Goal: Task Accomplishment & Management: Complete application form

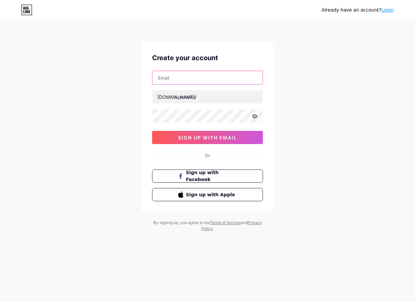
click at [194, 79] on input "text" at bounding box center [207, 77] width 110 height 13
type input "[EMAIL_ADDRESS][DOMAIN_NAME]"
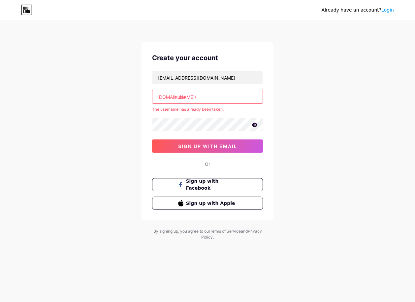
click at [257, 126] on icon at bounding box center [255, 124] width 6 height 5
click at [203, 100] on input "nube" at bounding box center [207, 96] width 110 height 13
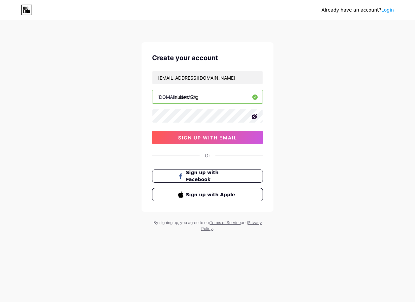
type input "nubemrktg"
click at [269, 145] on div "Create your account [EMAIL_ADDRESS][DOMAIN_NAME] [DOMAIN_NAME]/ nubemrktg 0cAFc…" at bounding box center [208, 126] width 132 height 169
click at [233, 141] on button "sign up with email" at bounding box center [207, 137] width 111 height 13
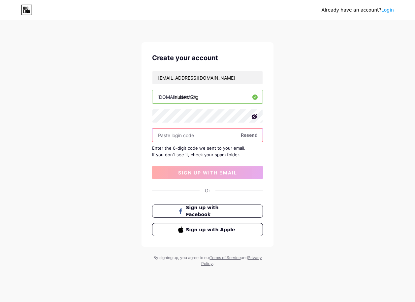
click at [213, 136] on input "text" at bounding box center [207, 134] width 110 height 13
click at [208, 139] on input "text" at bounding box center [207, 134] width 110 height 13
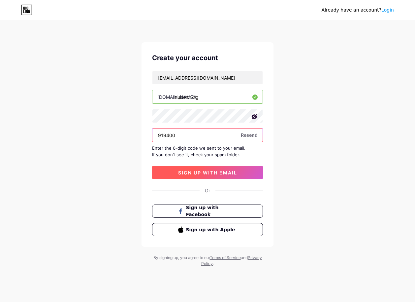
type input "919400"
click at [215, 172] on span "sign up with email" at bounding box center [207, 173] width 59 height 6
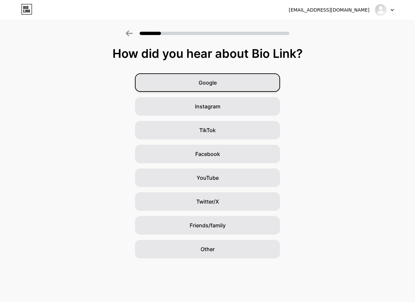
click at [220, 82] on div "Google" at bounding box center [207, 82] width 145 height 18
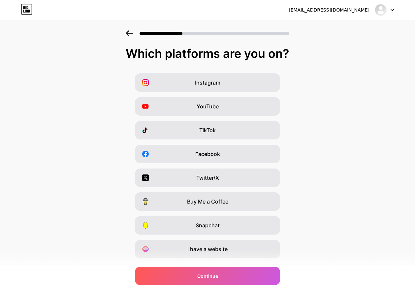
click at [220, 82] on div "Instagram" at bounding box center [207, 82] width 145 height 18
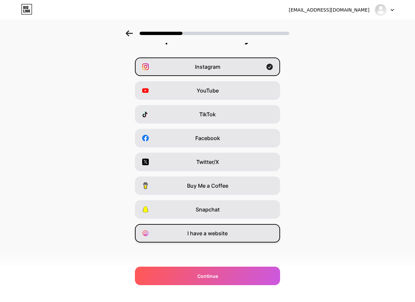
scroll to position [16, 0]
click at [224, 235] on span "I have a website" at bounding box center [207, 233] width 40 height 8
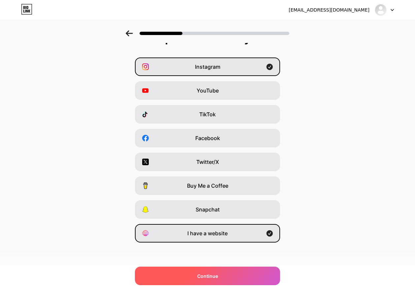
click at [221, 272] on div "Continue" at bounding box center [207, 275] width 145 height 18
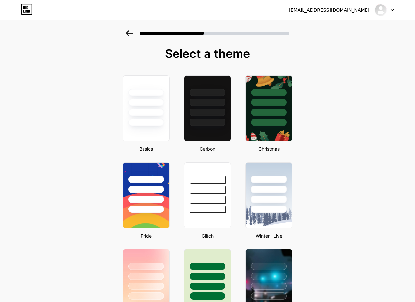
scroll to position [0, 0]
click at [200, 116] on div at bounding box center [207, 113] width 37 height 8
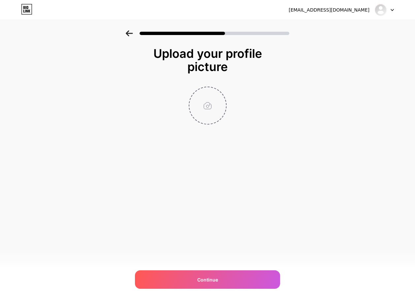
click at [208, 93] on input "file" at bounding box center [207, 105] width 37 height 37
type input "C:\fakepath\nube_blk.png"
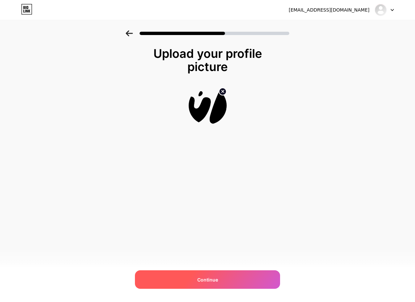
click at [227, 278] on div "Continue" at bounding box center [207, 279] width 145 height 18
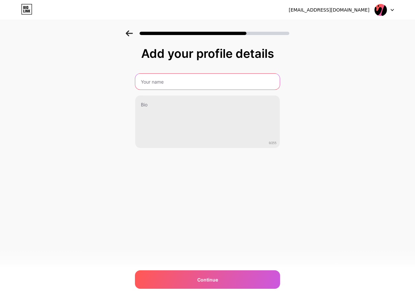
click at [174, 78] on input "text" at bounding box center [207, 82] width 144 height 16
type input "nube"
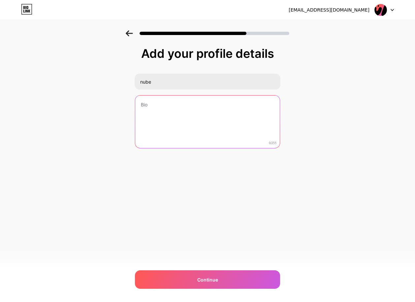
click at [199, 123] on textarea at bounding box center [207, 121] width 144 height 53
paste textarea "Nube is a dynamic marketing agency rooted in Latino culture and based in [GEOGR…"
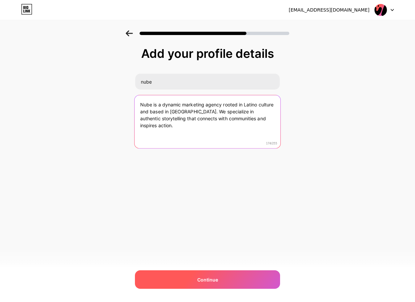
type textarea "Nube is a dynamic marketing agency rooted in Latino culture and based in [GEOGR…"
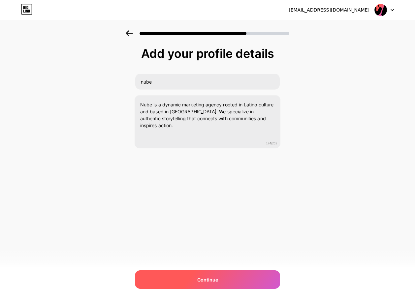
click at [213, 280] on span "Continue" at bounding box center [207, 279] width 21 height 7
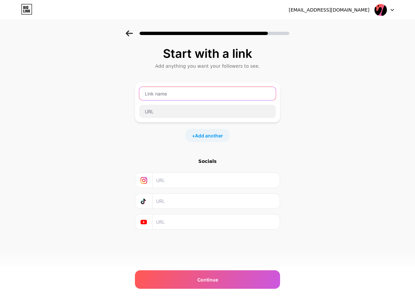
click at [199, 93] on input "text" at bounding box center [207, 93] width 137 height 13
type input "Website"
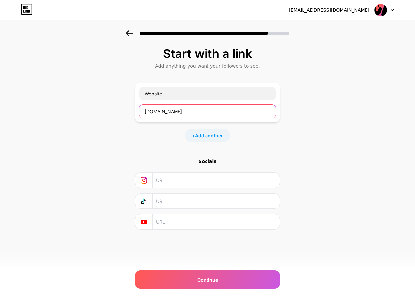
type input "[DOMAIN_NAME]"
click at [206, 133] on span "Add another" at bounding box center [209, 135] width 28 height 7
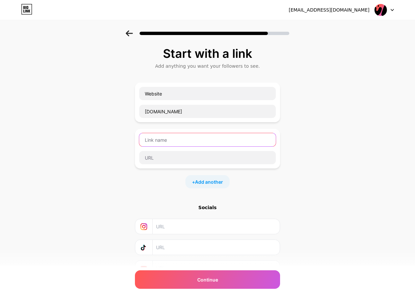
click at [189, 139] on input "text" at bounding box center [207, 139] width 137 height 13
click at [182, 196] on div "Start with a link Add anything you want your followers to see. Website [DOMAIN_…" at bounding box center [207, 161] width 145 height 229
click at [178, 223] on input "text" at bounding box center [216, 226] width 120 height 15
type input "N"
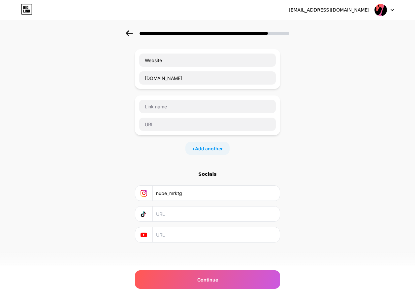
scroll to position [33, 0]
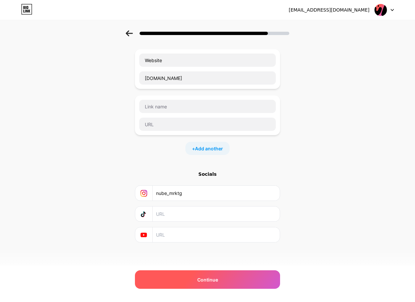
type input "nube_mrktg"
click at [227, 279] on div "Continue" at bounding box center [207, 279] width 145 height 18
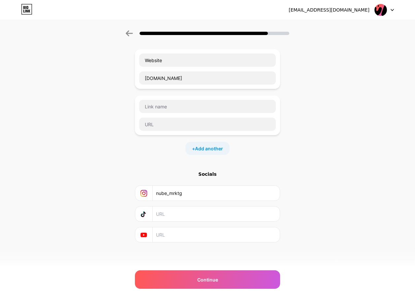
scroll to position [0, 0]
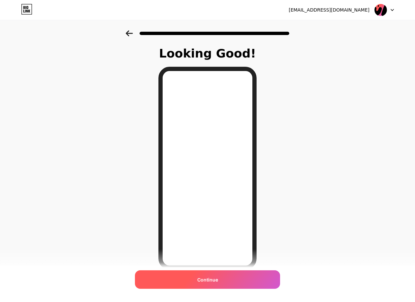
click at [216, 272] on div "Continue" at bounding box center [207, 279] width 145 height 18
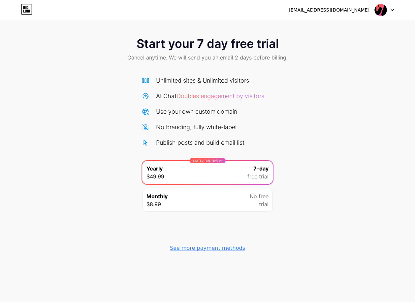
click at [212, 248] on div "See more payment methods" at bounding box center [207, 248] width 75 height 8
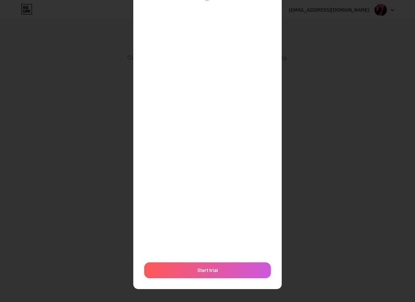
scroll to position [71, 0]
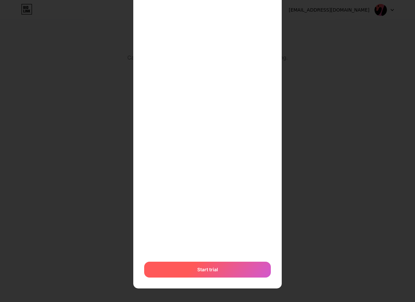
click at [200, 267] on span "Start trial" at bounding box center [207, 269] width 21 height 7
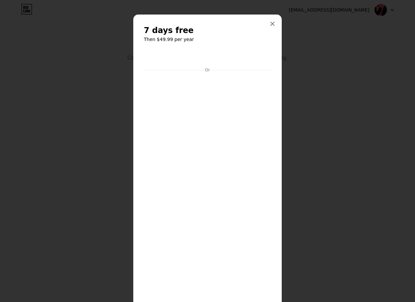
scroll to position [0, 0]
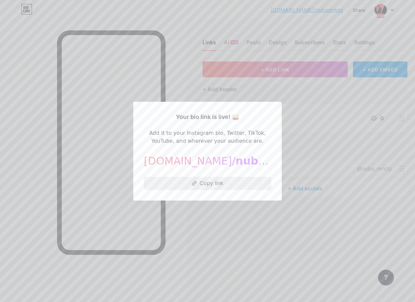
click at [209, 183] on button "Copy link" at bounding box center [207, 182] width 127 height 13
